Goal: Task Accomplishment & Management: Manage account settings

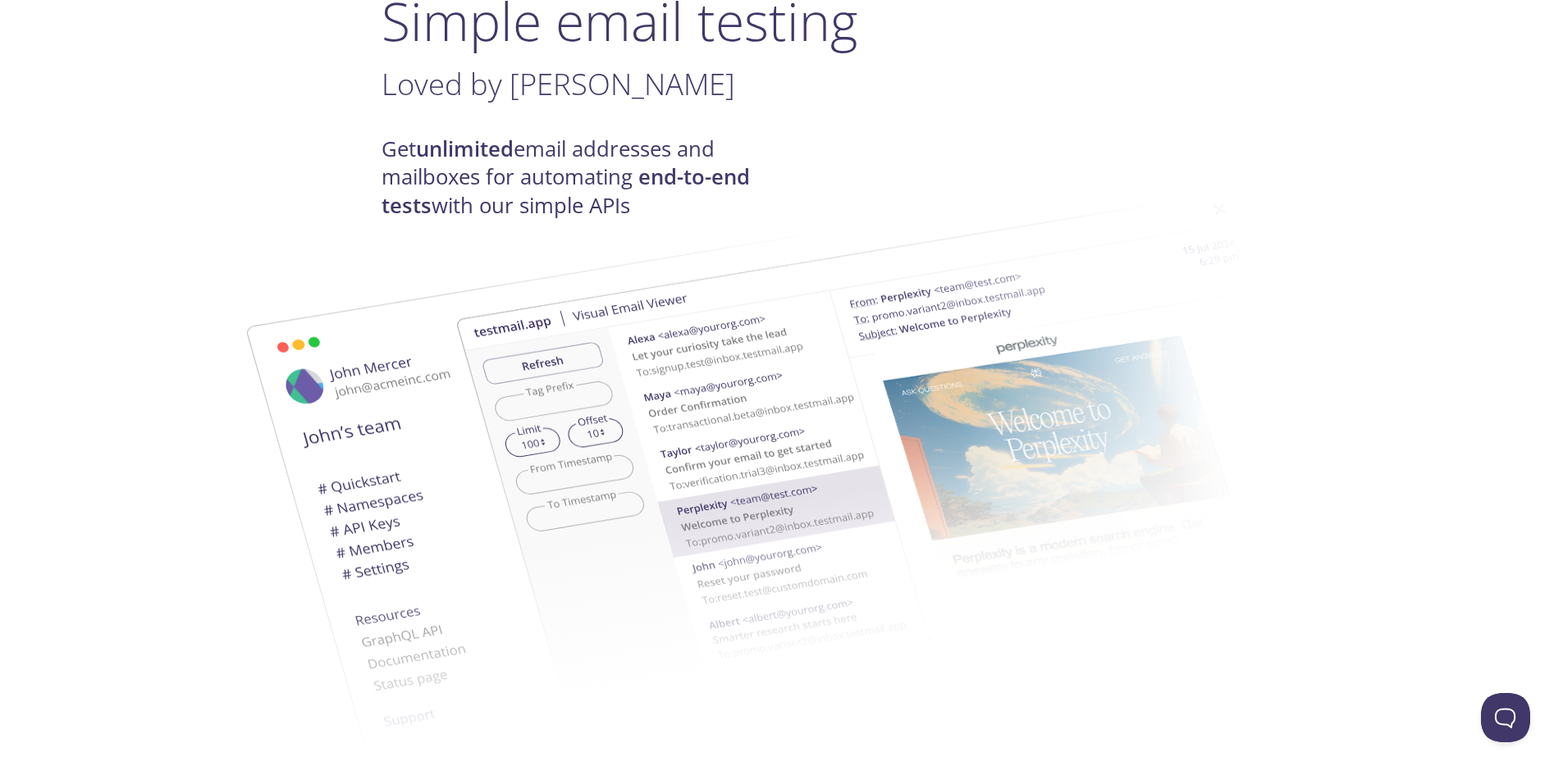
scroll to position [164, 0]
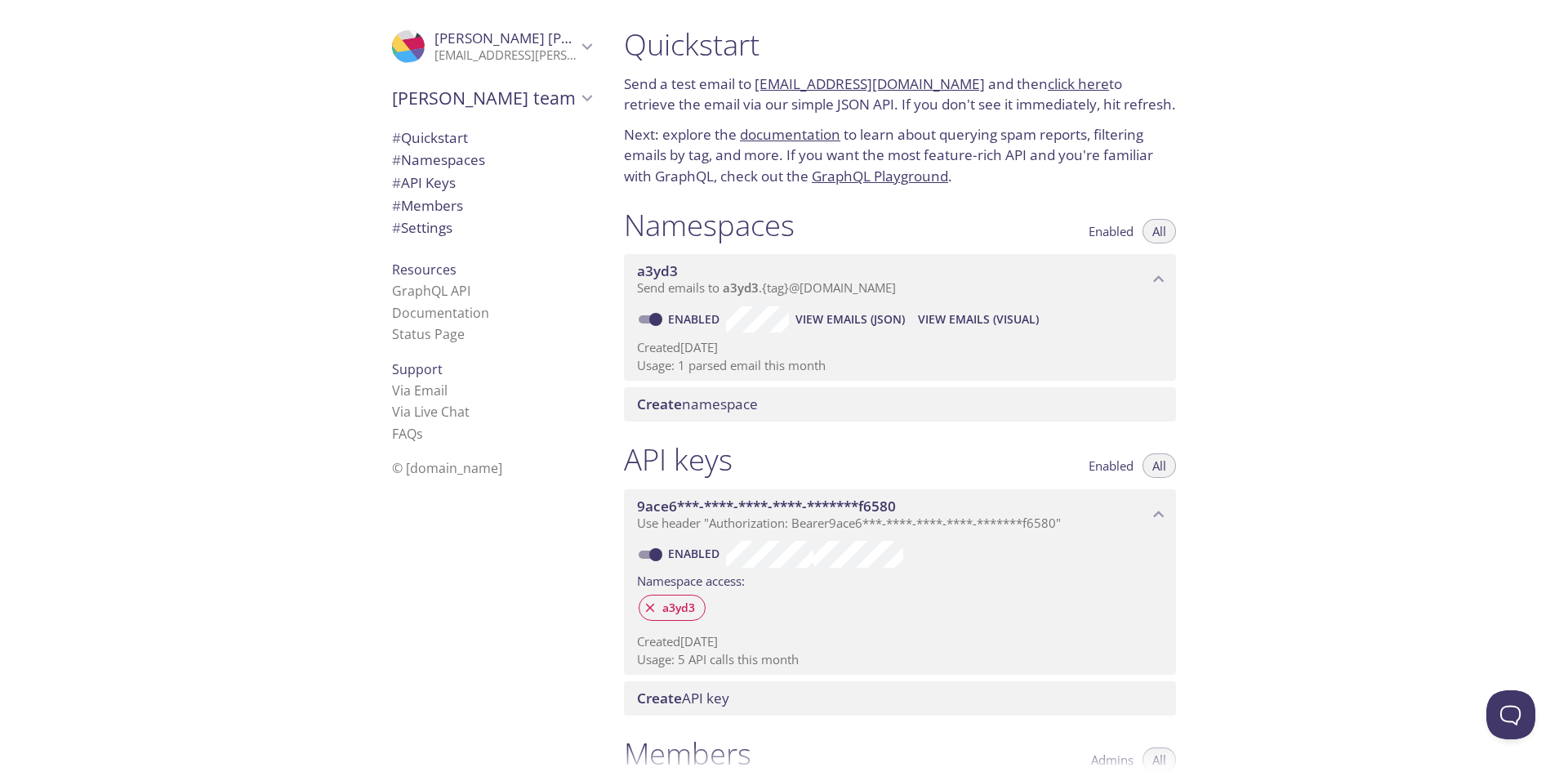
click at [283, 216] on div ".cls-1 { fill: #6d5ca8; } .cls-2 { fill: #3fc191; } .cls-3 { fill: #3b4752; } .…" at bounding box center [306, 386] width 611 height 772
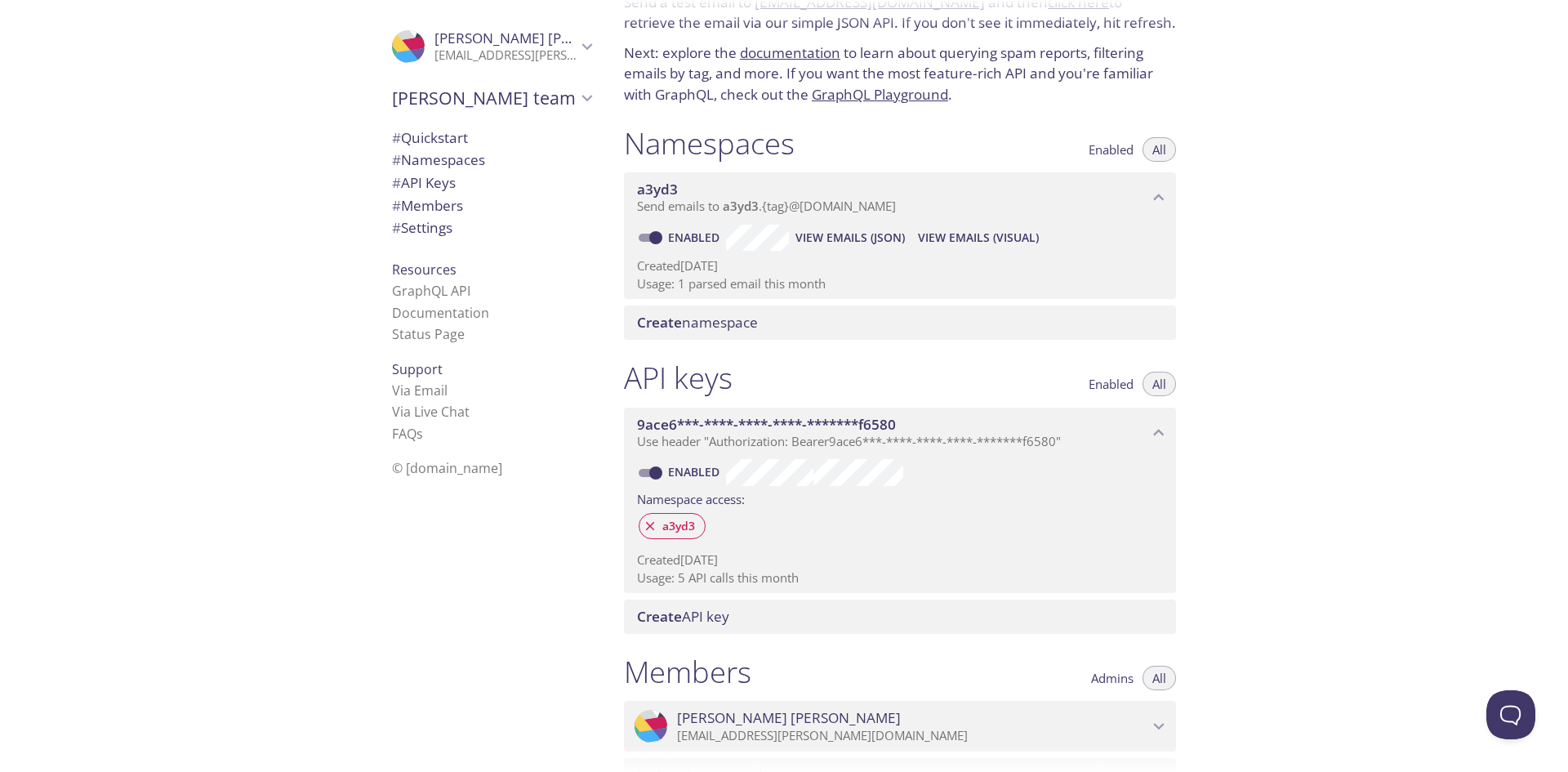
scroll to position [163, 0]
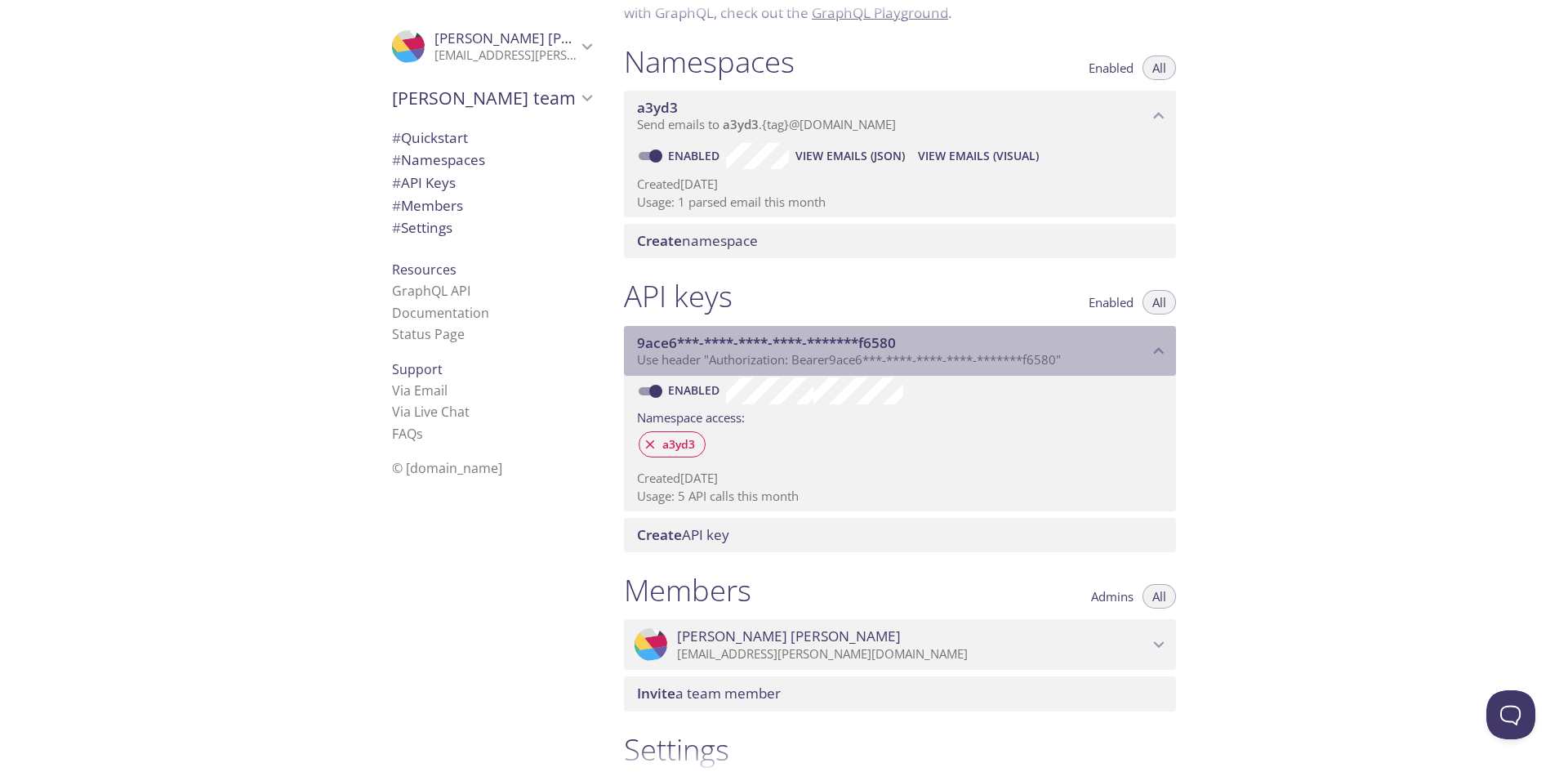
click at [850, 337] on span "9ace6***-****-****-****-*******f6580" at bounding box center [767, 343] width 259 height 19
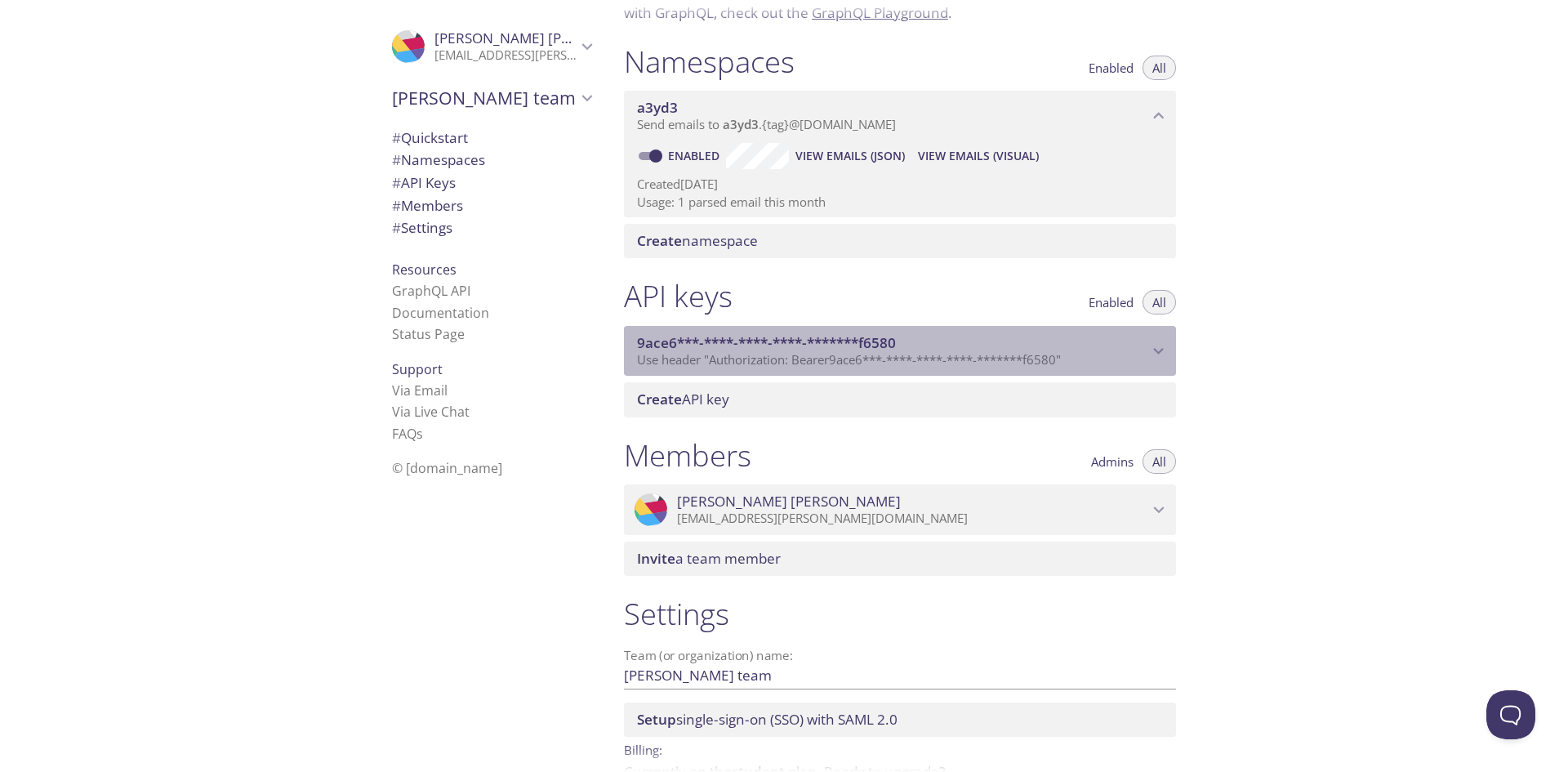
click at [839, 339] on span "9ace6***-****-****-****-*******f6580" at bounding box center [767, 343] width 259 height 19
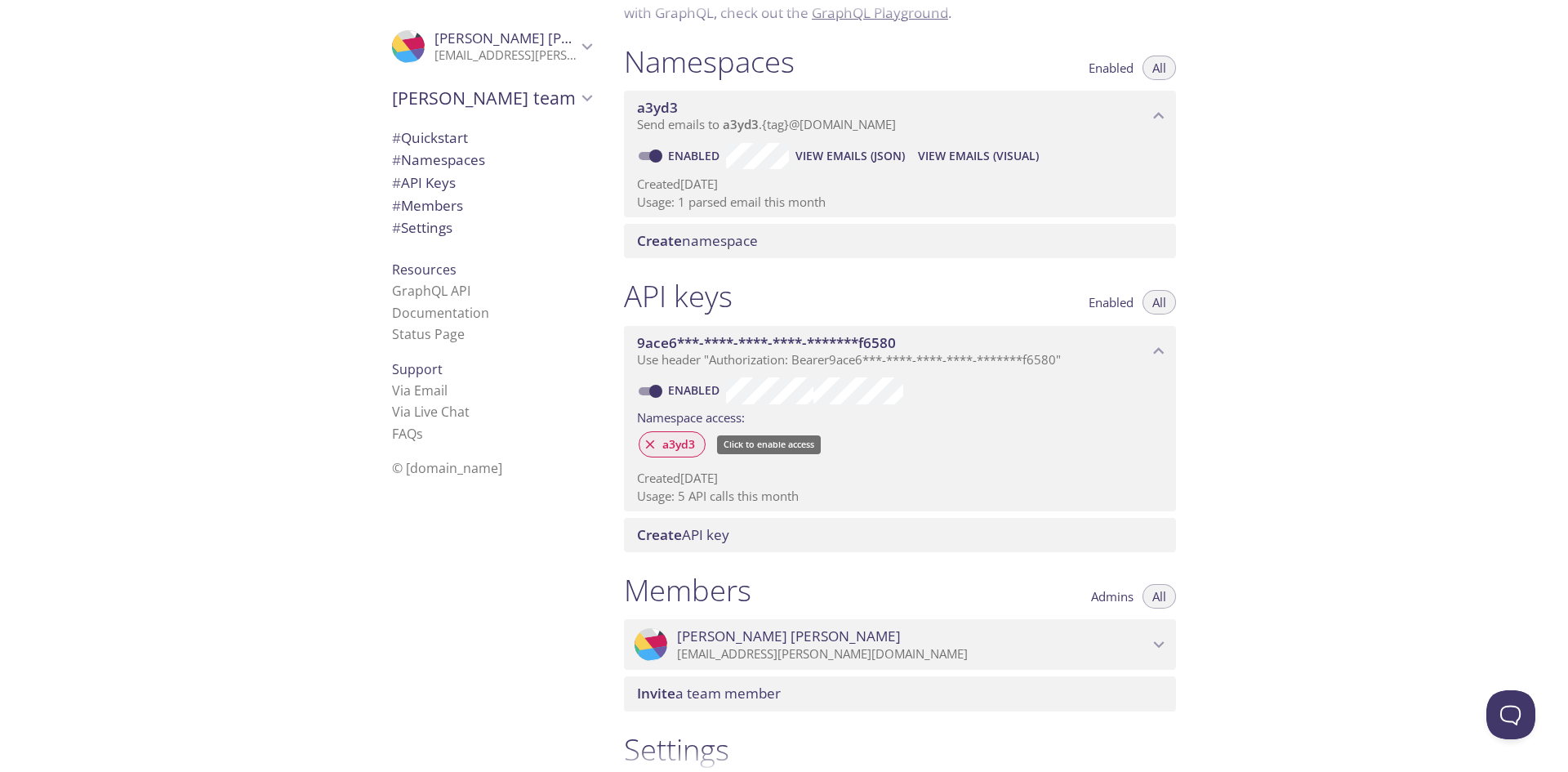
click at [668, 447] on span "a3yd3" at bounding box center [678, 444] width 52 height 15
click at [680, 447] on span "a3yd3" at bounding box center [678, 444] width 52 height 15
click at [681, 452] on span "a3yd3" at bounding box center [678, 444] width 52 height 15
click at [722, 532] on span "Create API key" at bounding box center [683, 534] width 93 height 19
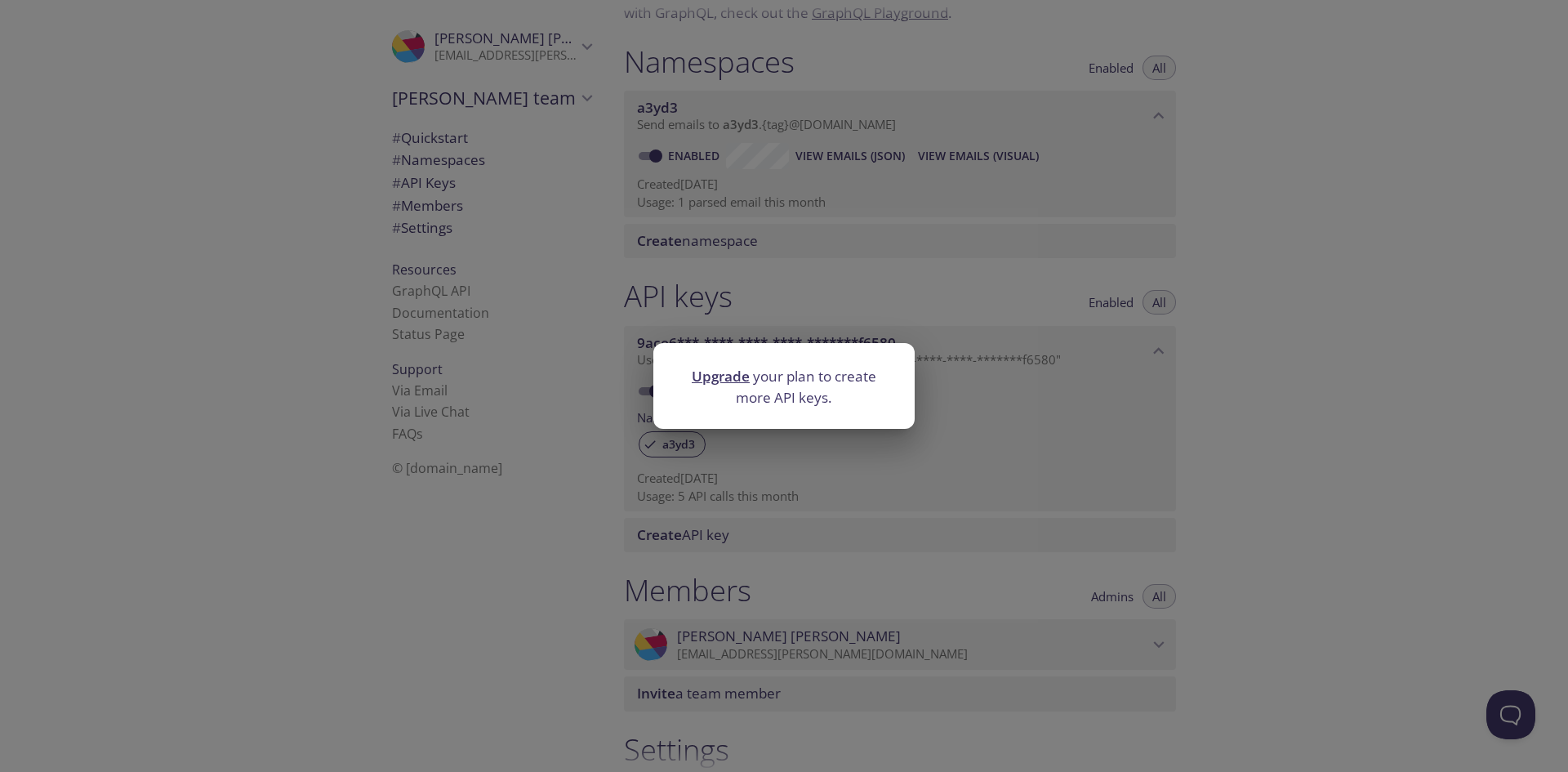
click at [897, 493] on div "Upgrade your plan to create more API keys." at bounding box center [784, 386] width 1568 height 772
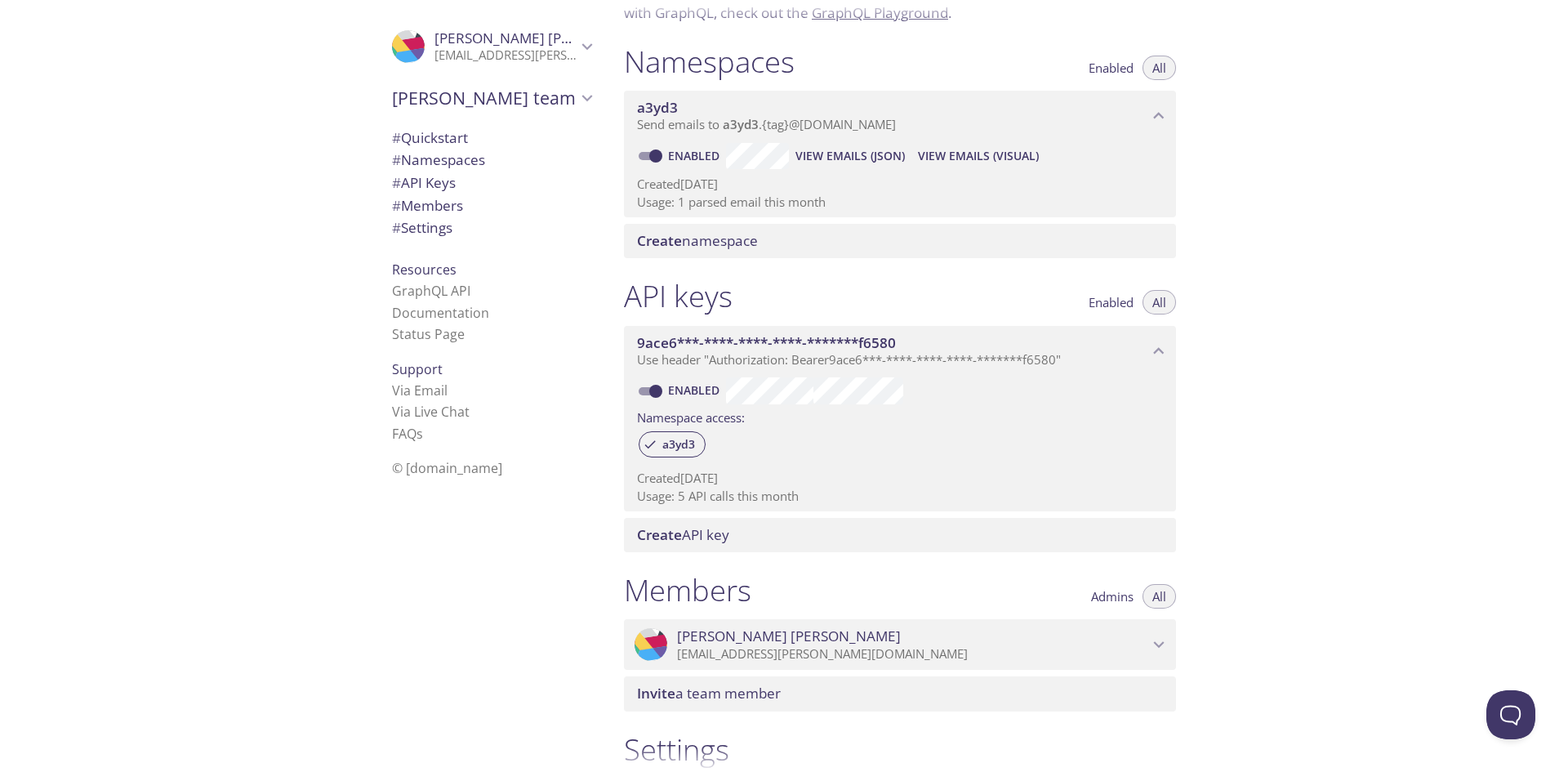
click at [870, 359] on span "Use header "Authorization: Bearer 9ace6***-****-****-****-*******f6580 "" at bounding box center [849, 360] width 424 height 16
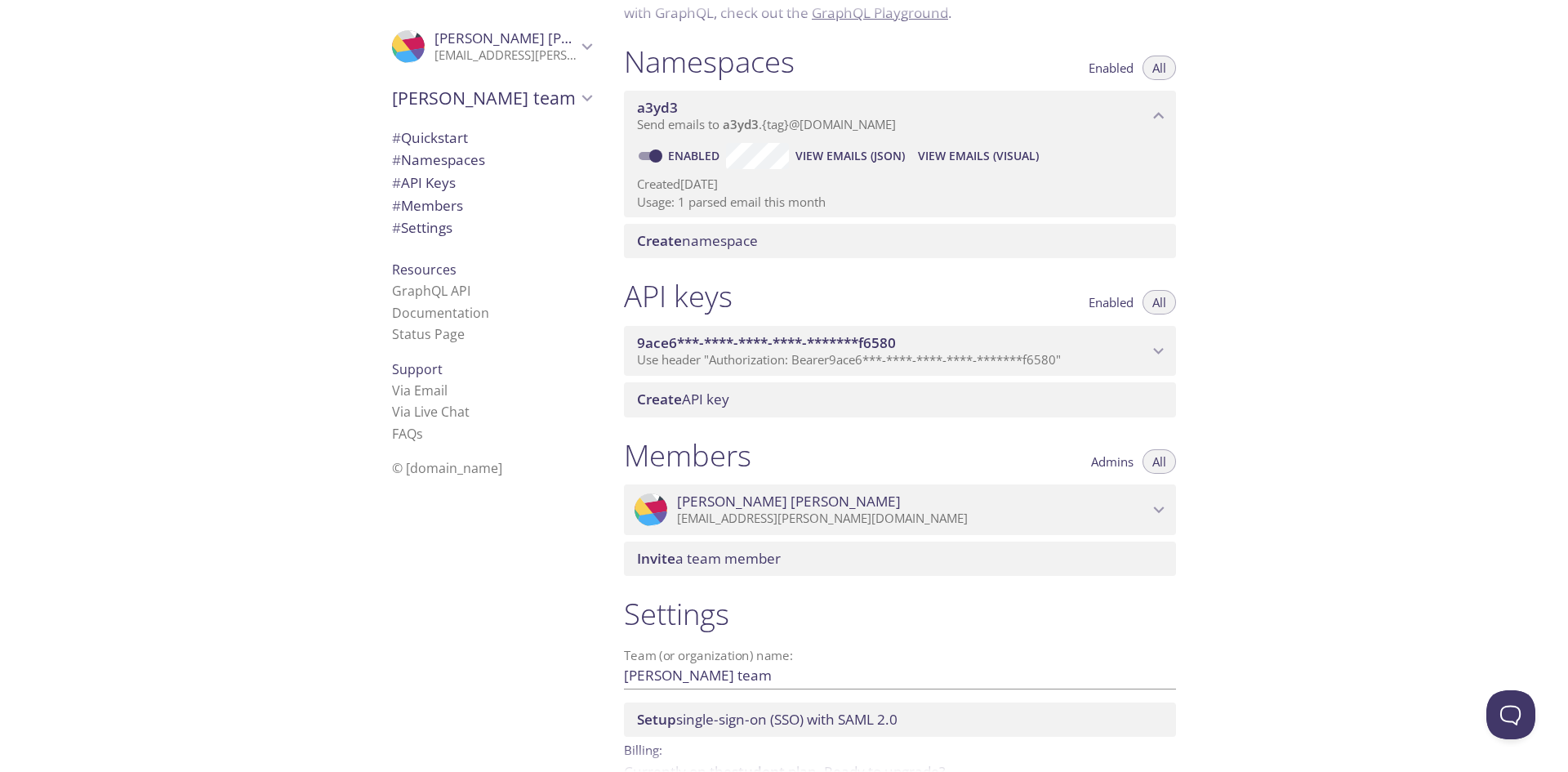
click at [863, 362] on span "Use header "Authorization: Bearer 9ace6***-****-****-****-*******f6580 "" at bounding box center [849, 360] width 424 height 16
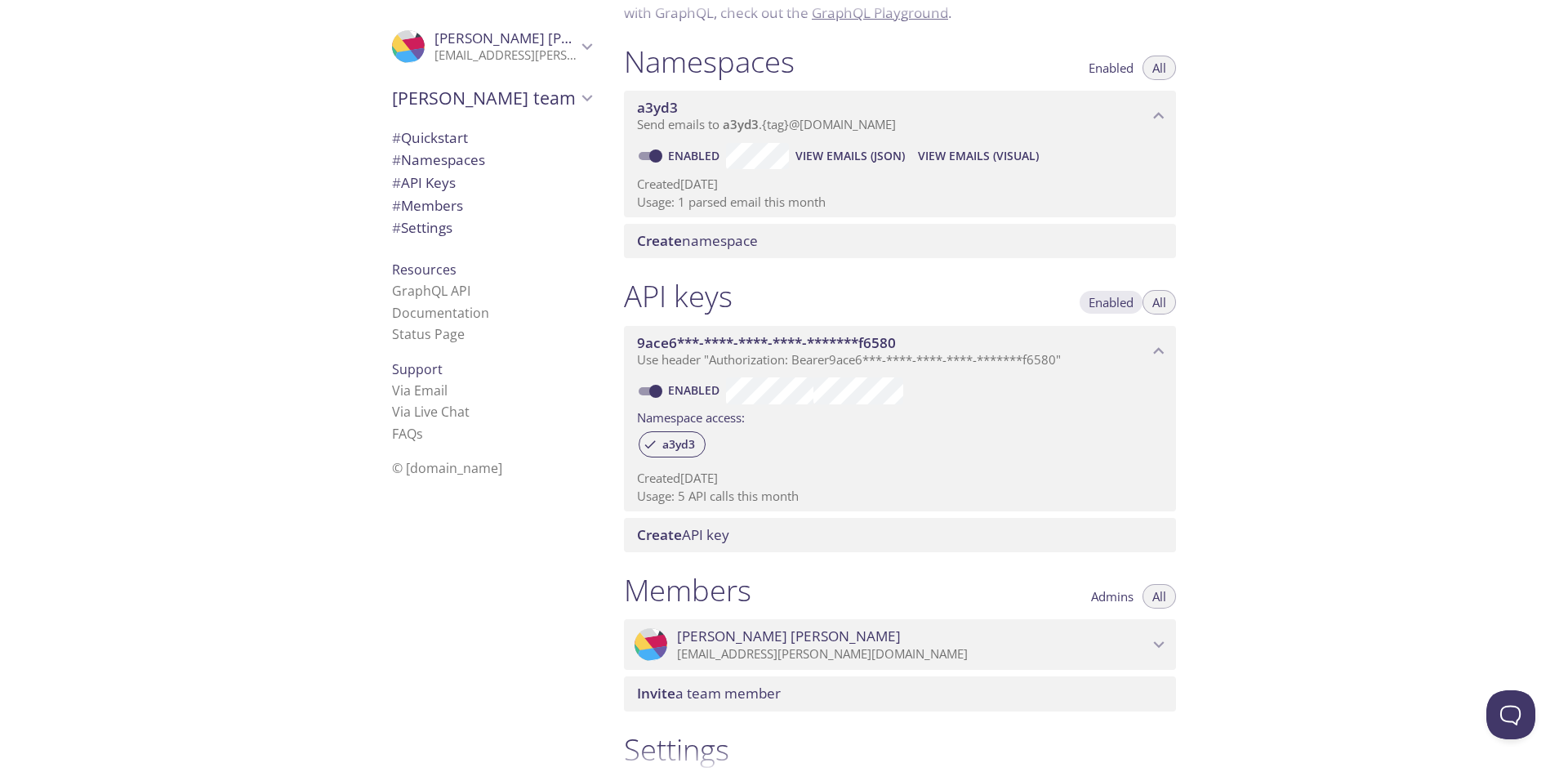
click at [1113, 302] on span "Enabled" at bounding box center [1110, 302] width 45 height 0
click at [1109, 302] on span "Enabled" at bounding box center [1110, 302] width 45 height 0
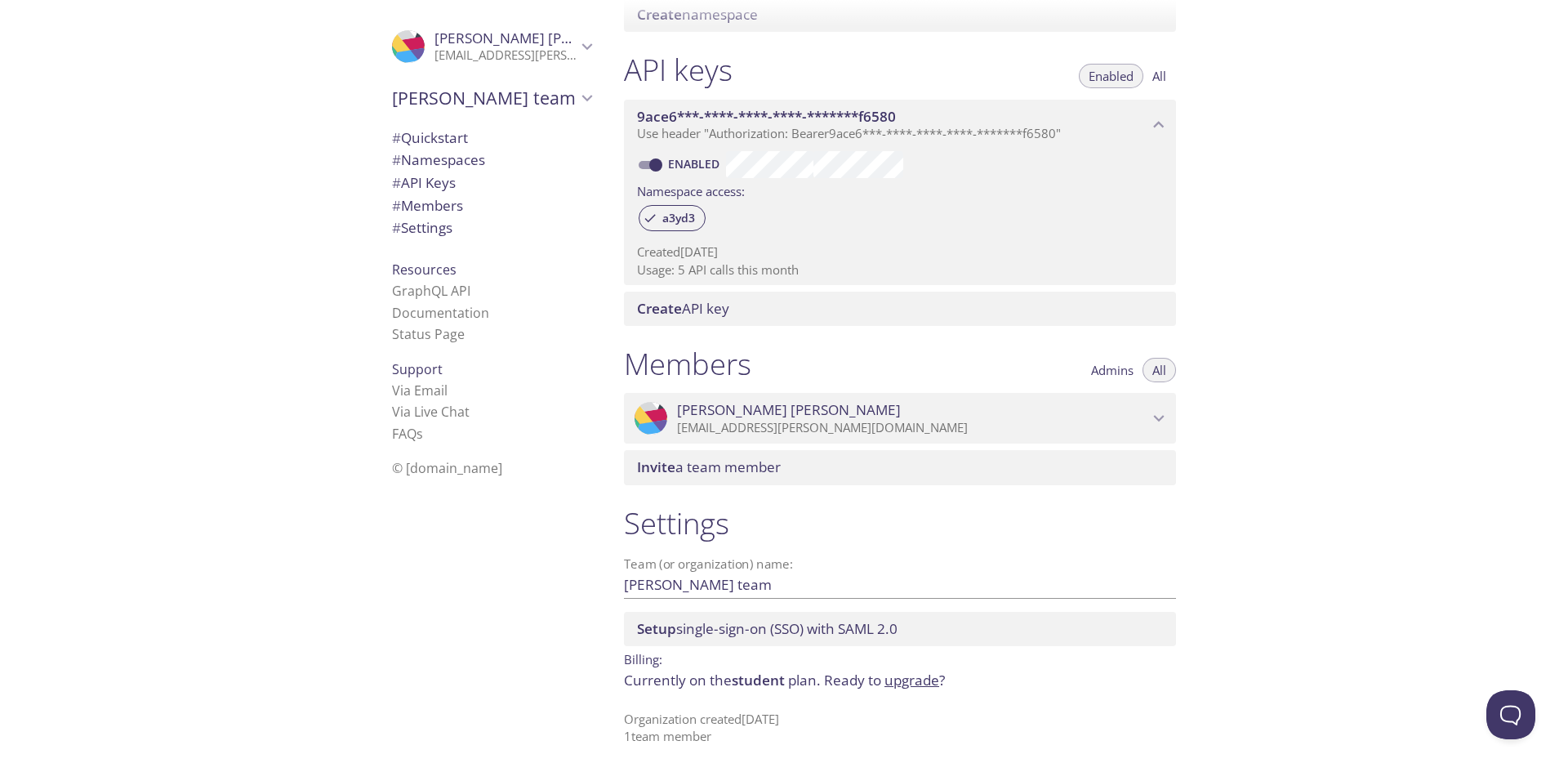
scroll to position [308, 0]
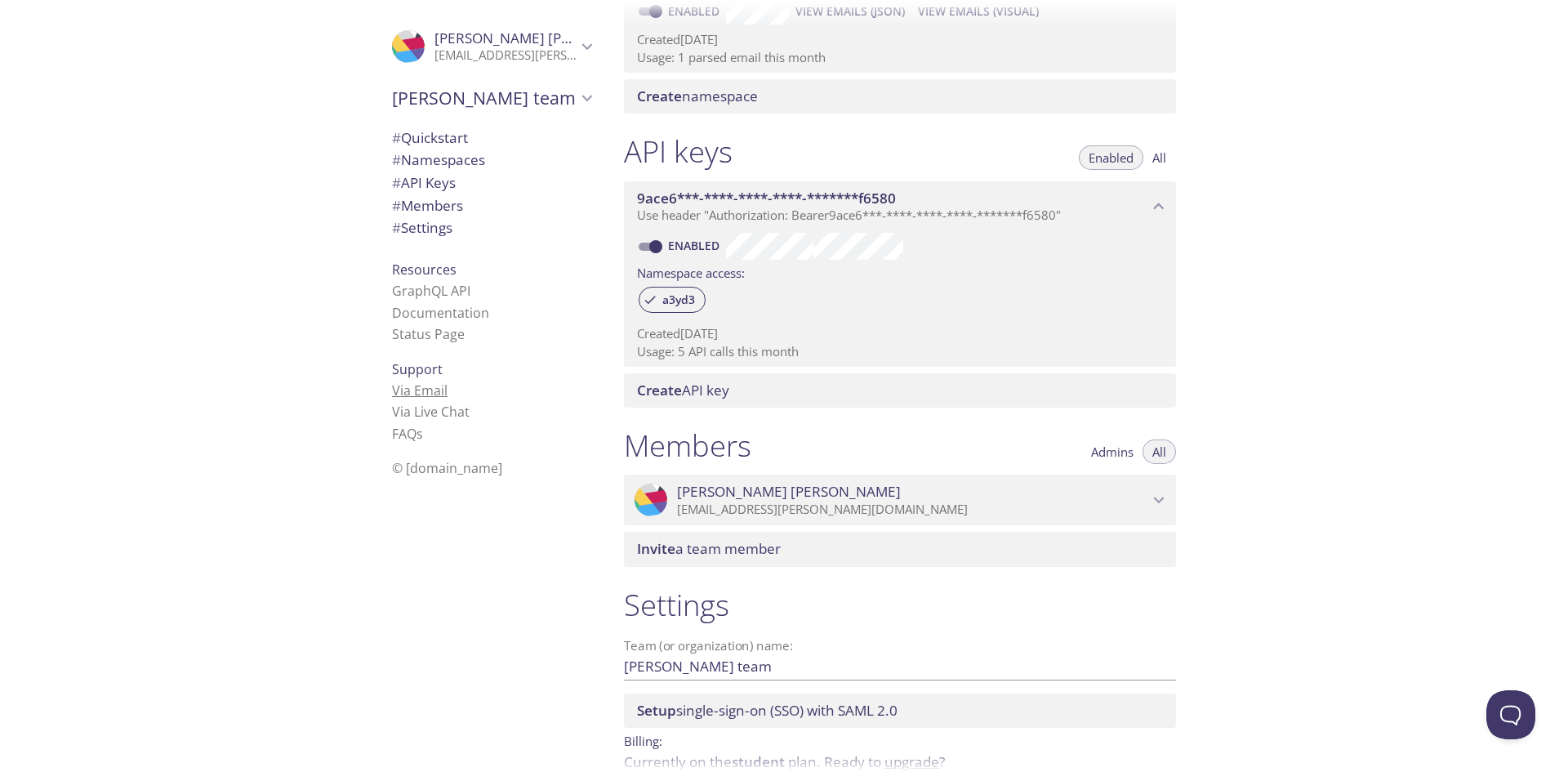
click at [417, 388] on link "Via Email" at bounding box center [420, 390] width 56 height 18
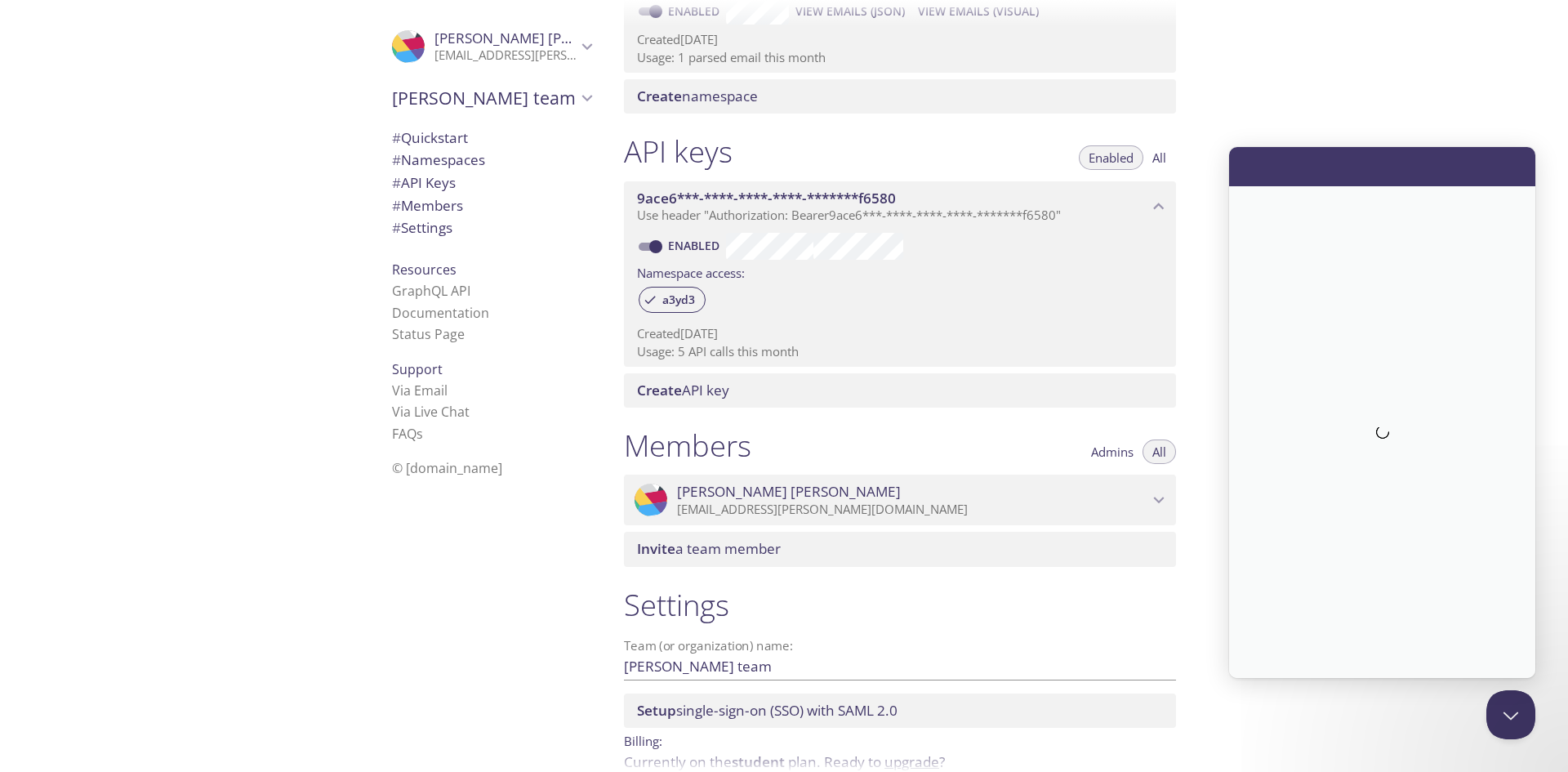
scroll to position [0, 0]
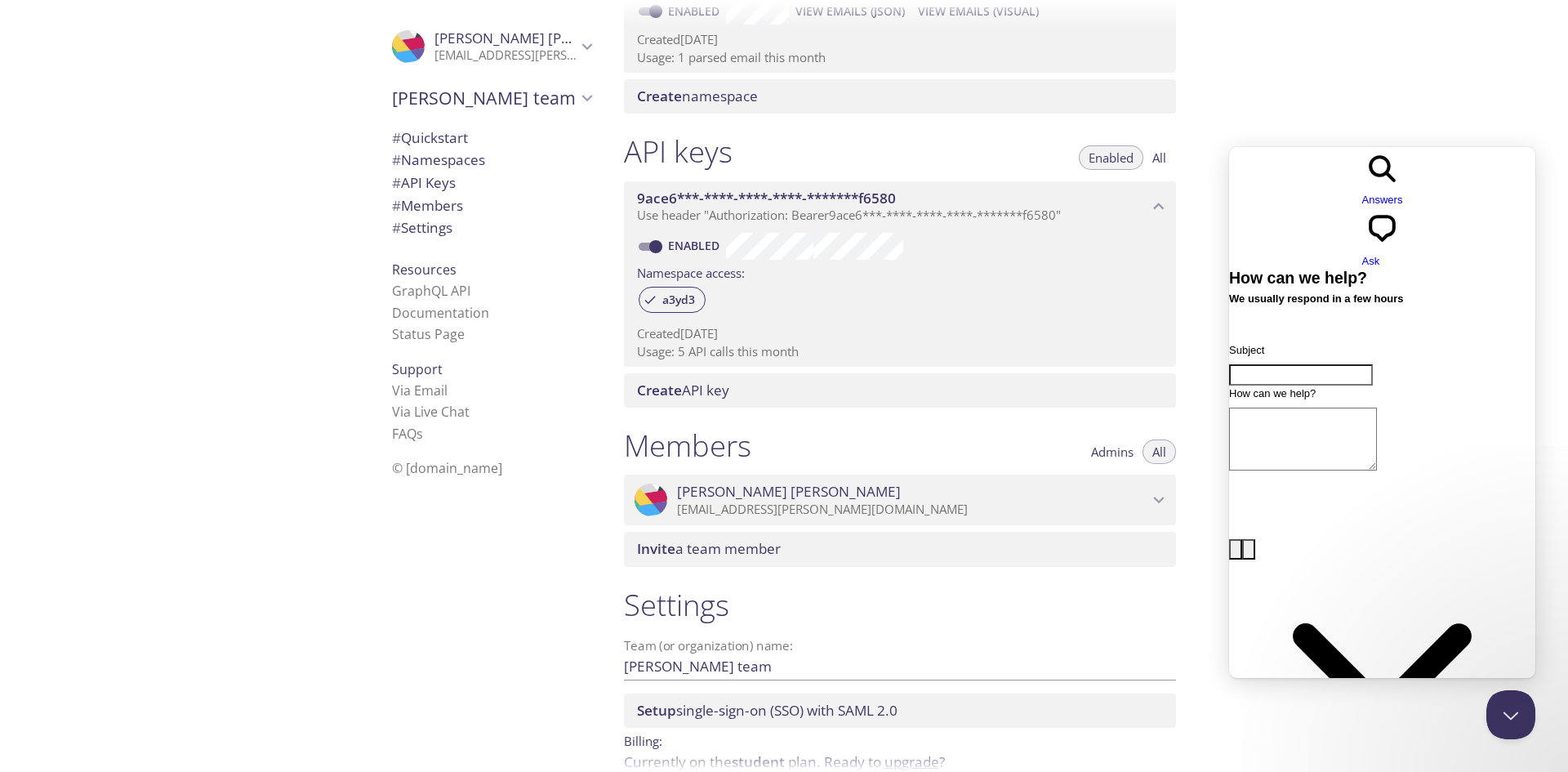
click at [418, 186] on span "# API Keys" at bounding box center [424, 182] width 64 height 19
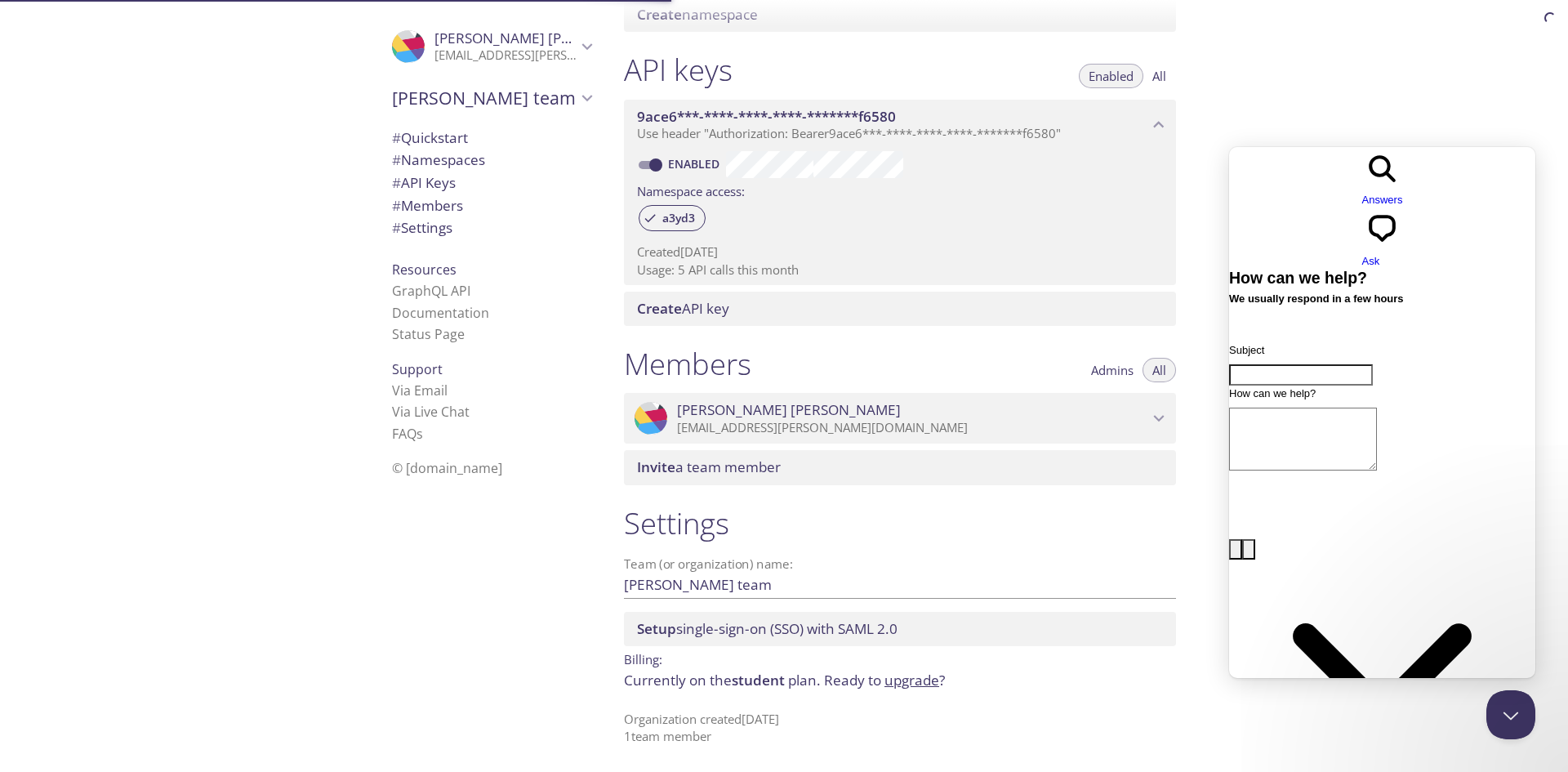
click at [418, 186] on span "# API Keys" at bounding box center [424, 182] width 64 height 19
click at [675, 188] on label "Namespace access:" at bounding box center [691, 190] width 108 height 24
click at [757, 195] on div "Namespace access:" at bounding box center [900, 190] width 526 height 24
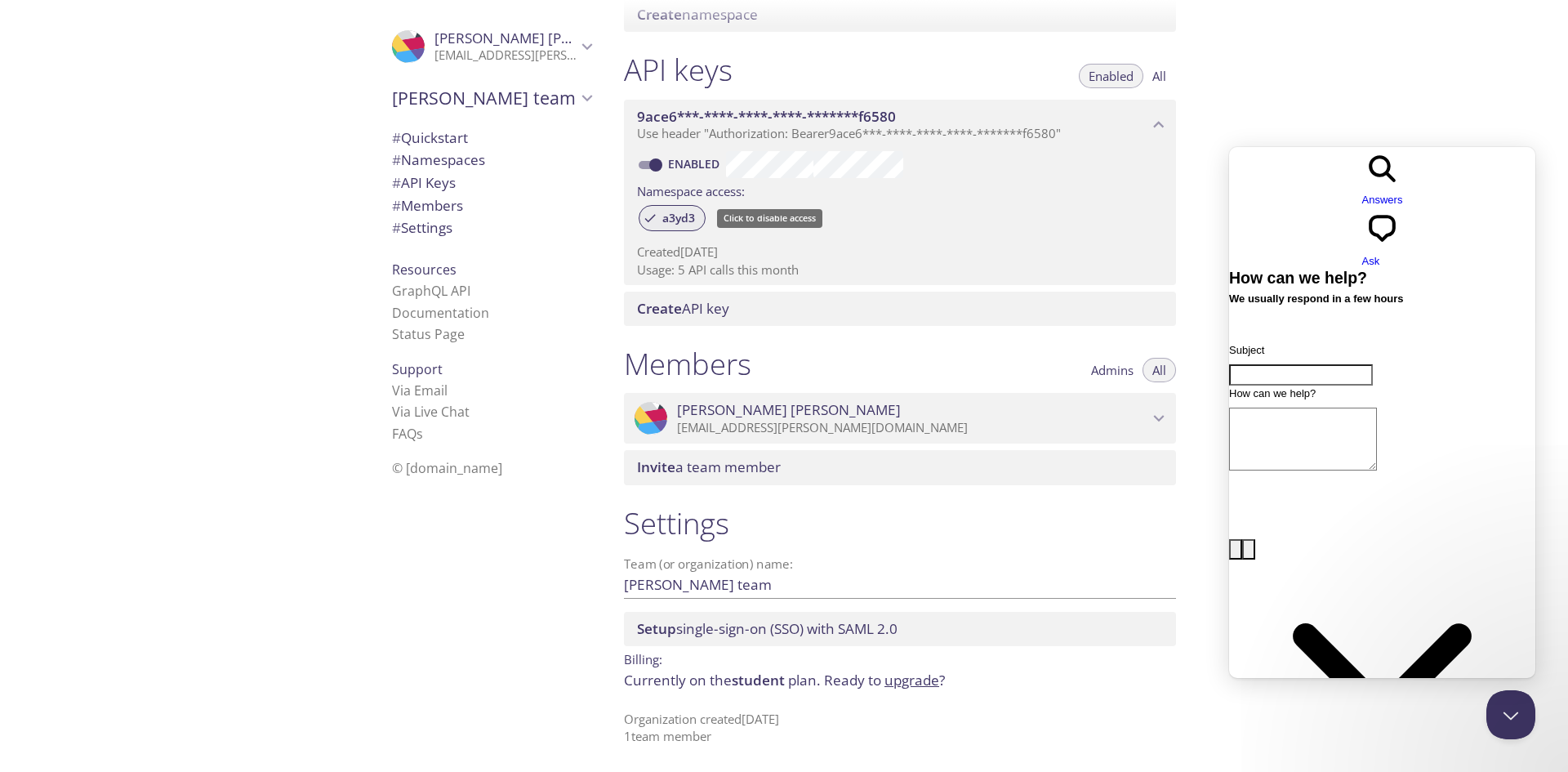
click at [671, 213] on span "a3yd3" at bounding box center [678, 218] width 52 height 15
click at [675, 210] on div "a3yd3" at bounding box center [671, 218] width 67 height 26
click at [786, 236] on div "a3yd3" at bounding box center [900, 219] width 526 height 35
click at [645, 113] on span "9ace6***-****-****-****-*******f6580" at bounding box center [767, 116] width 259 height 19
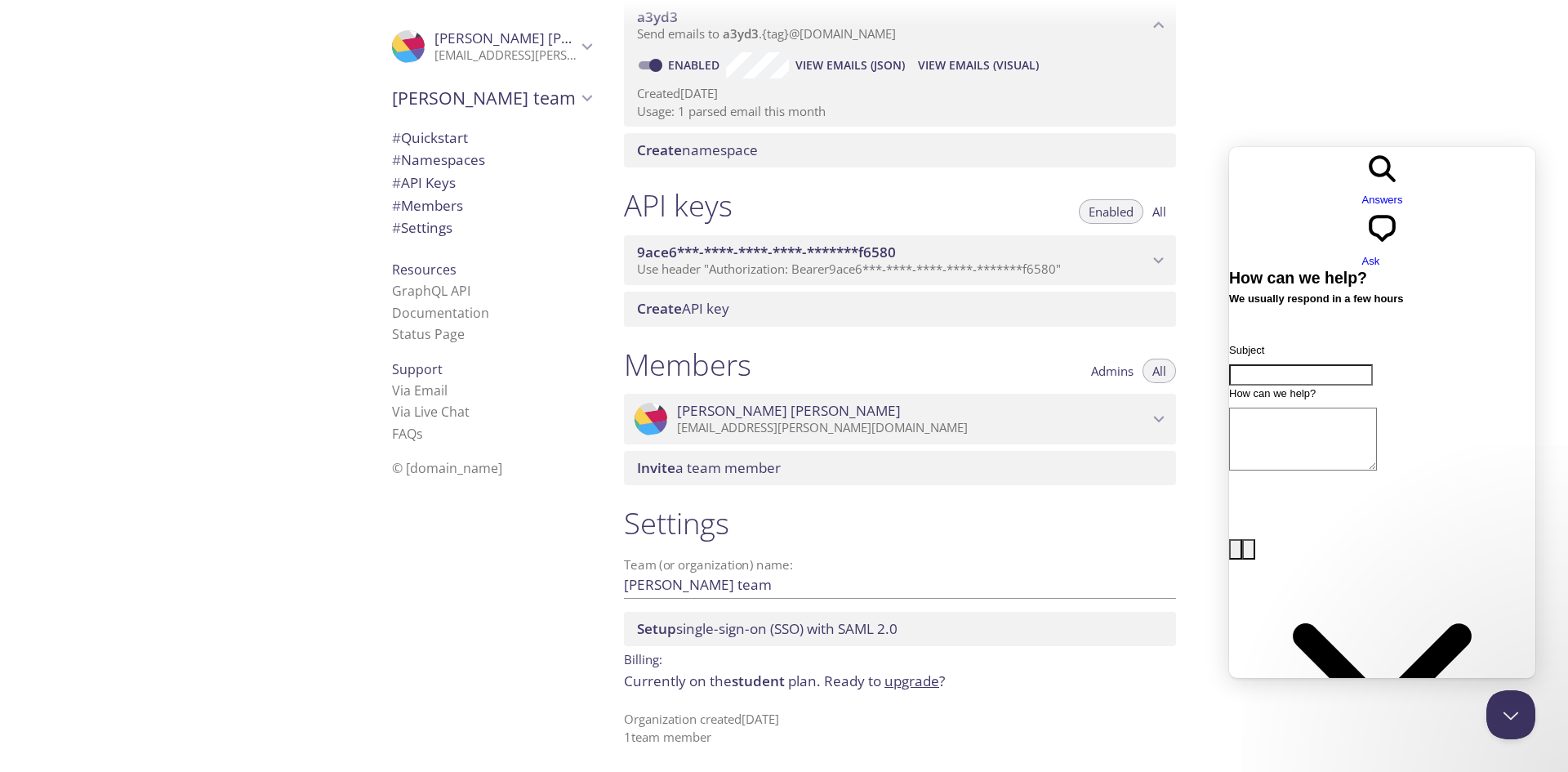
scroll to position [254, 0]
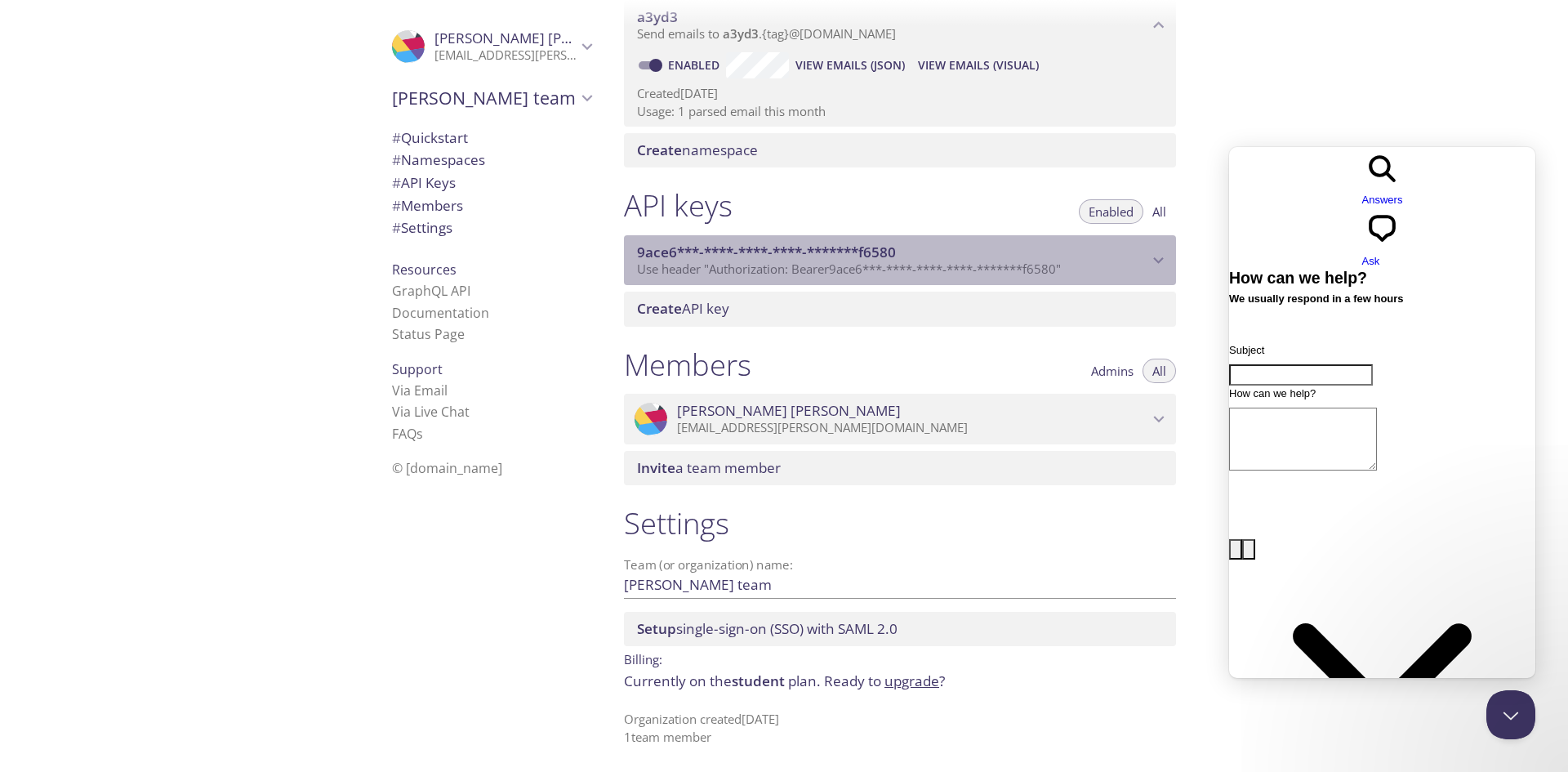
click at [707, 257] on span "9ace6***-****-****-****-*******f6580" at bounding box center [767, 252] width 259 height 19
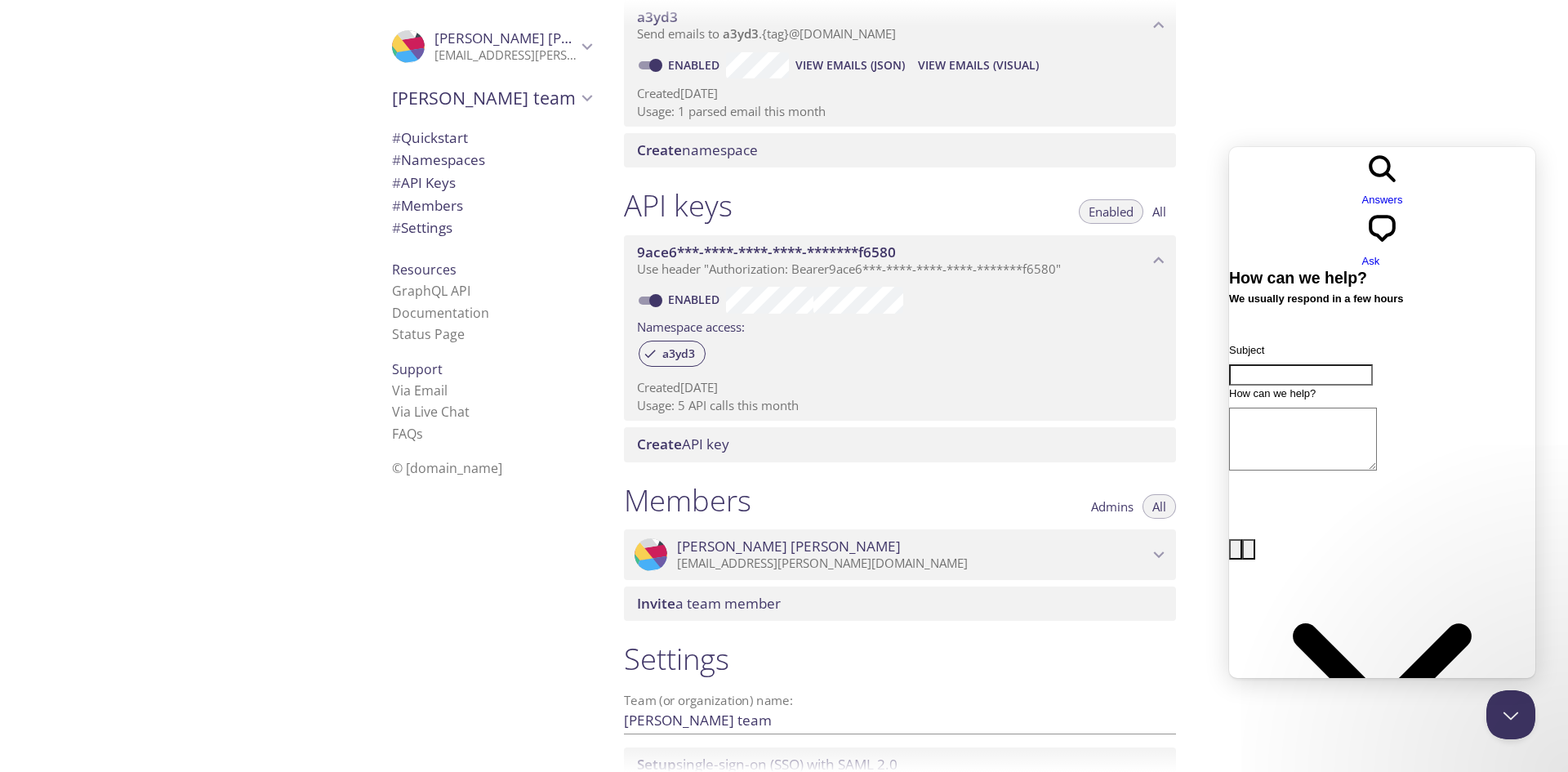
scroll to position [389, 0]
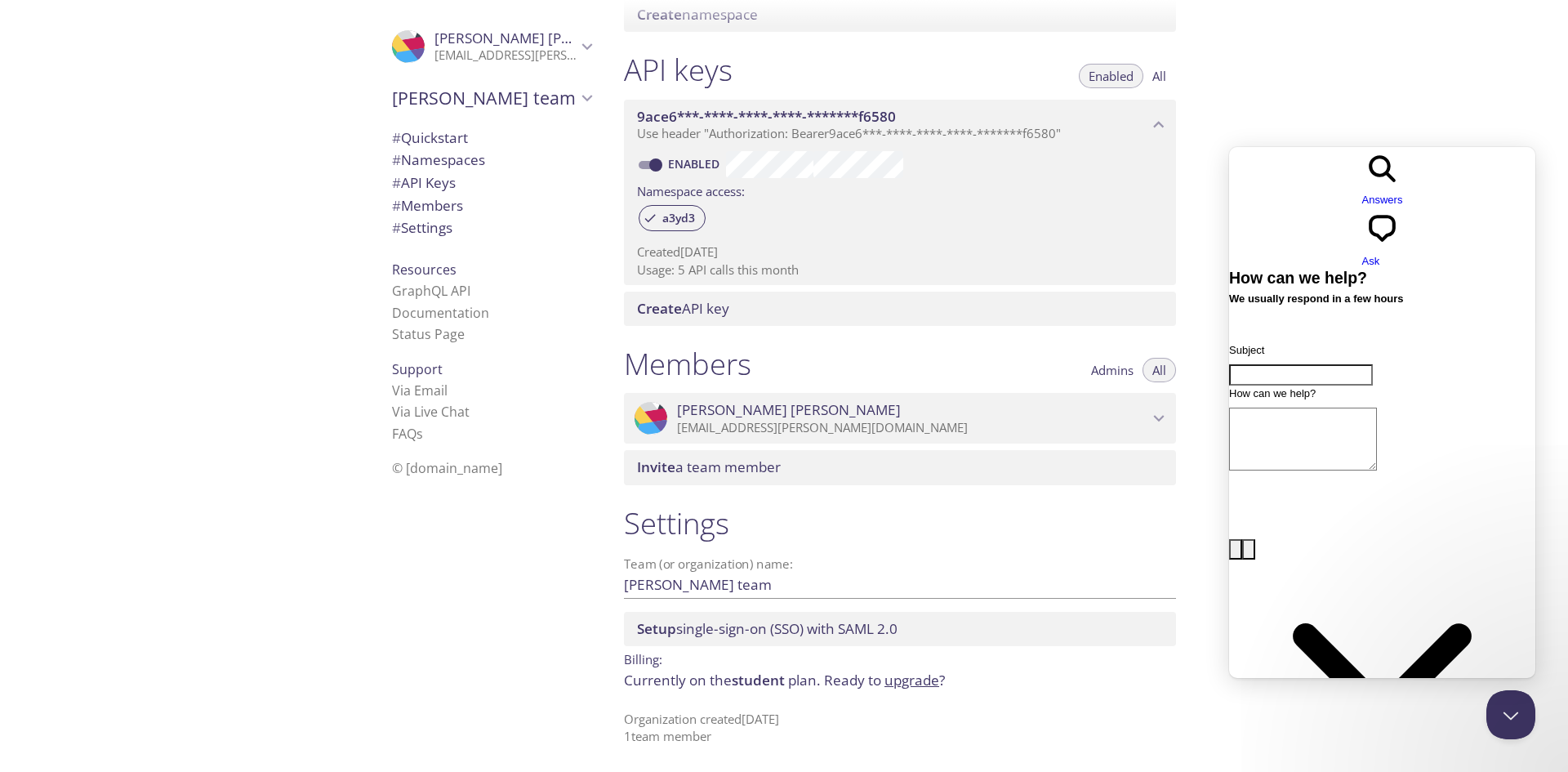
drag, startPoint x: 1003, startPoint y: 147, endPoint x: 889, endPoint y: 209, distance: 129.8
click at [889, 209] on div "a3yd3" at bounding box center [900, 219] width 526 height 35
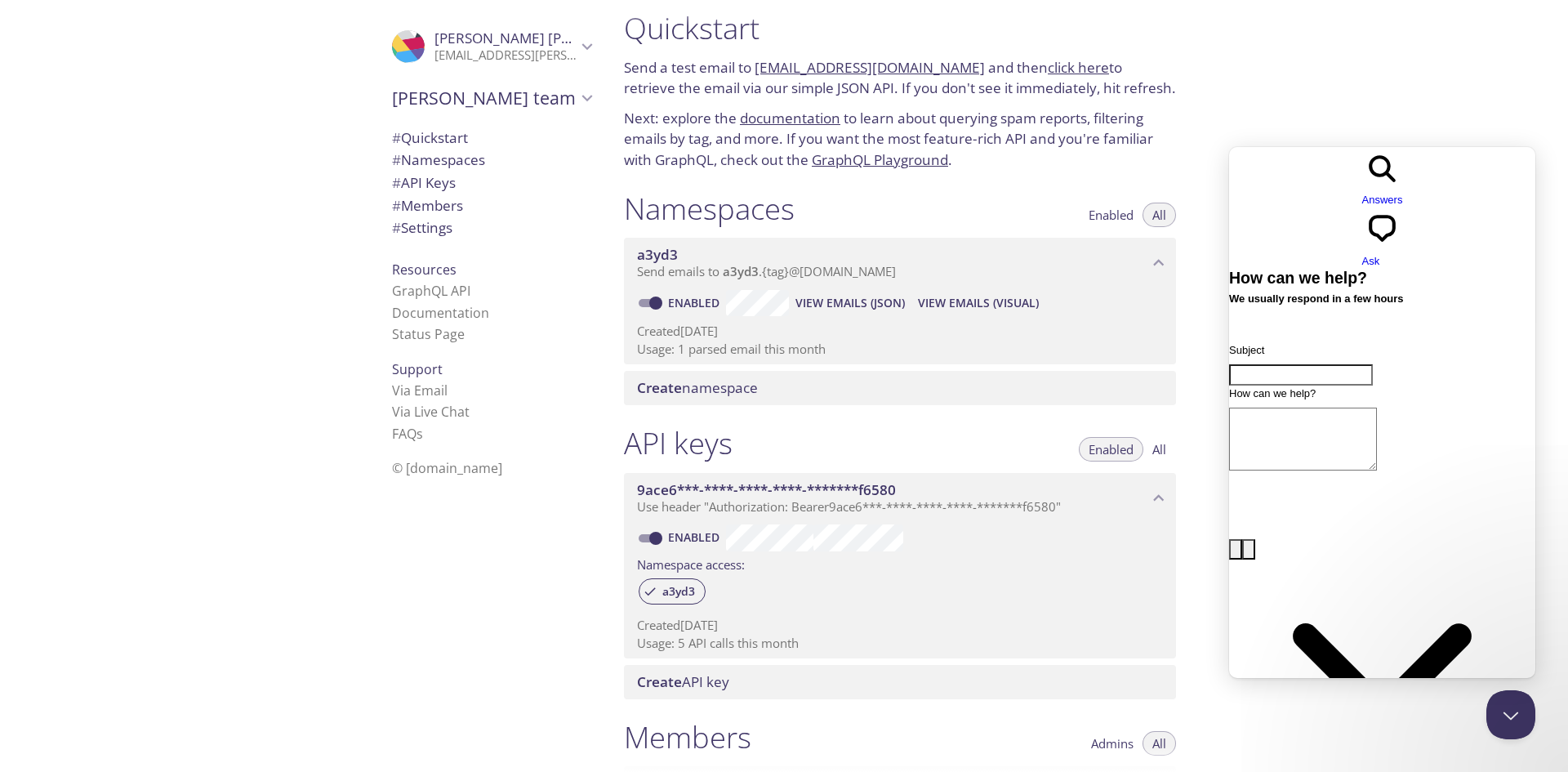
scroll to position [0, 0]
